Goal: Information Seeking & Learning: Learn about a topic

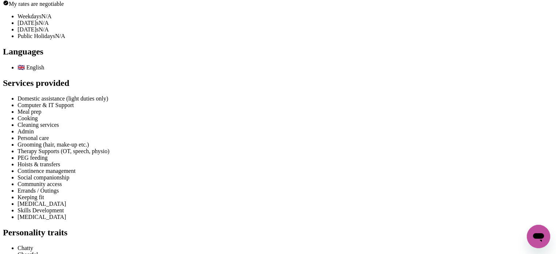
scroll to position [529, 0]
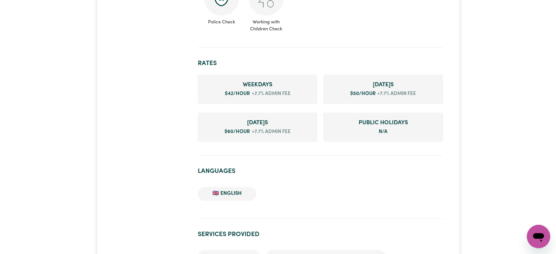
scroll to position [397, 0]
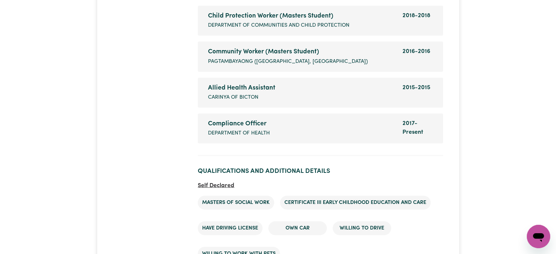
scroll to position [1204, 0]
click at [214, 144] on section "Work Experience Community Worker (Masters Student) Company name RUAH Community …" at bounding box center [320, 53] width 245 height 206
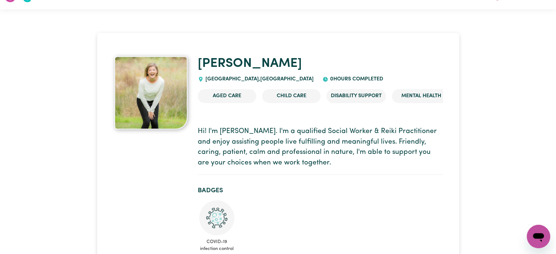
scroll to position [13, 0]
